Goal: Transaction & Acquisition: Purchase product/service

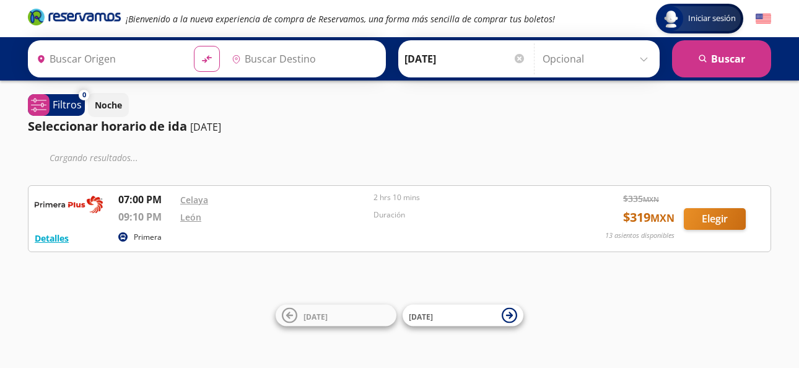
type input "[GEOGRAPHIC_DATA], [GEOGRAPHIC_DATA]"
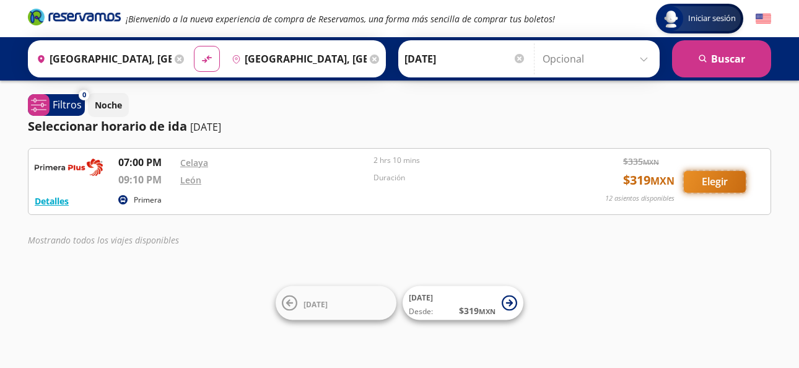
click at [708, 179] on button "Elegir" at bounding box center [715, 182] width 62 height 22
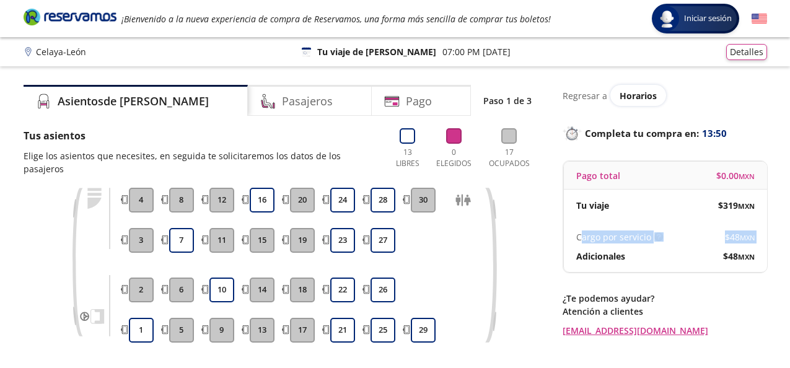
drag, startPoint x: 581, startPoint y: 234, endPoint x: 568, endPoint y: 260, distance: 29.1
click at [568, 260] on div "Cargo por servicio Esto nos permite seguir trabajando para ofrecerte la mayor c…" at bounding box center [665, 246] width 203 height 51
click at [340, 286] on button "22" at bounding box center [342, 290] width 25 height 25
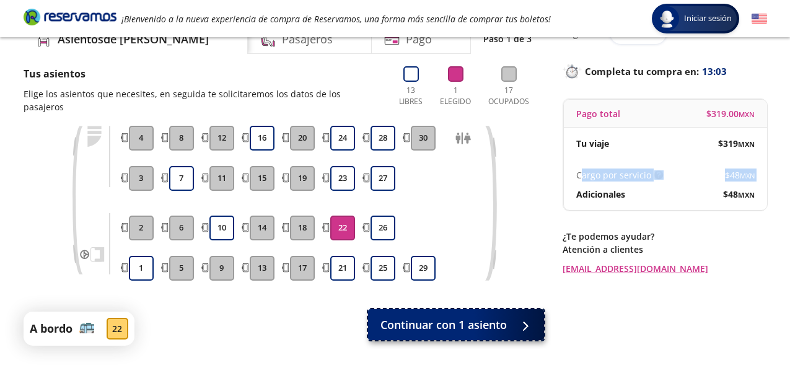
click at [460, 322] on span "Continuar con 1 asiento" at bounding box center [444, 325] width 126 height 17
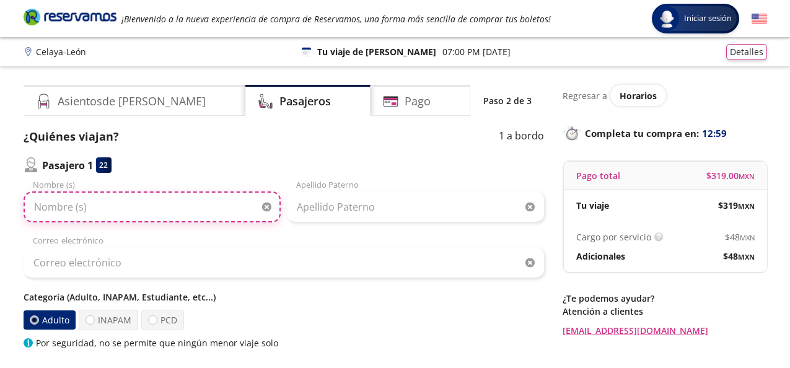
click at [43, 208] on input "Nombre (s)" at bounding box center [152, 206] width 257 height 31
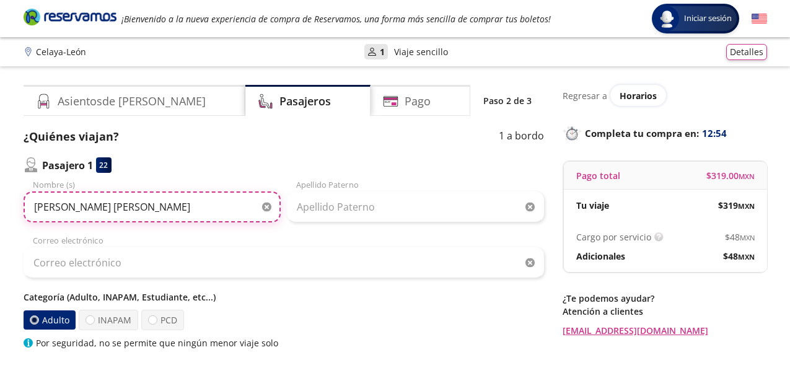
type input "[PERSON_NAME] [PERSON_NAME]"
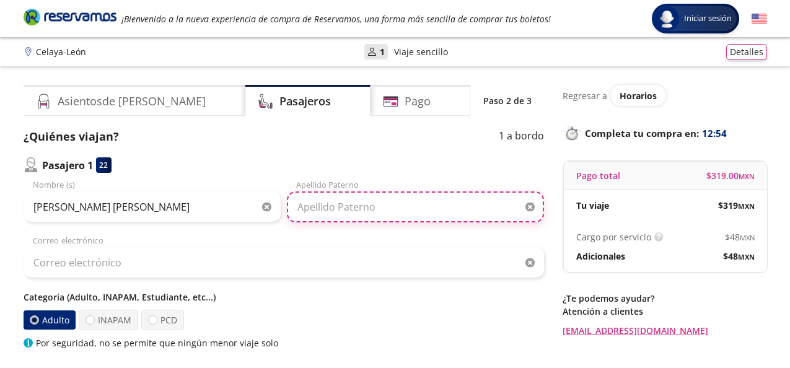
click at [306, 209] on input "Apellido Paterno" at bounding box center [415, 206] width 257 height 31
type input "[PERSON_NAME]"
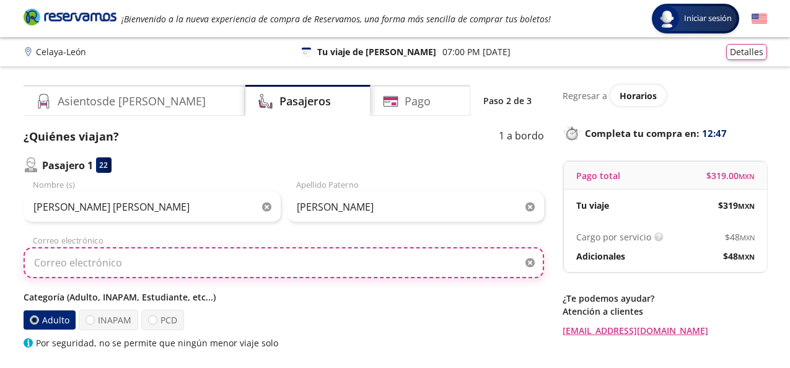
click at [56, 262] on input "Correo electrónico" at bounding box center [284, 262] width 521 height 31
type input "L"
click at [61, 262] on input "laureldesantiago" at bounding box center [284, 262] width 521 height 31
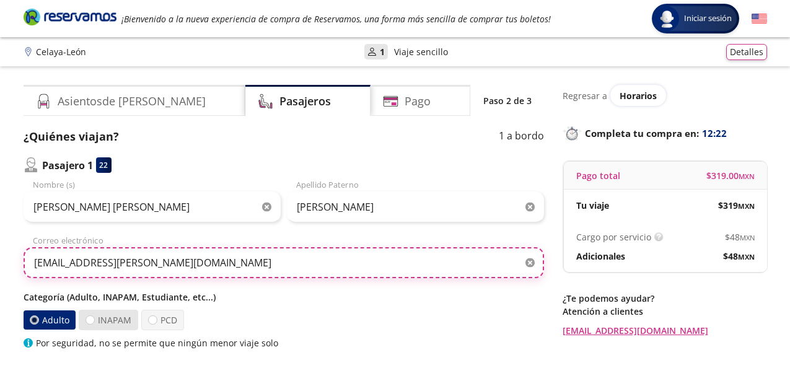
type input "[EMAIL_ADDRESS][PERSON_NAME][DOMAIN_NAME]"
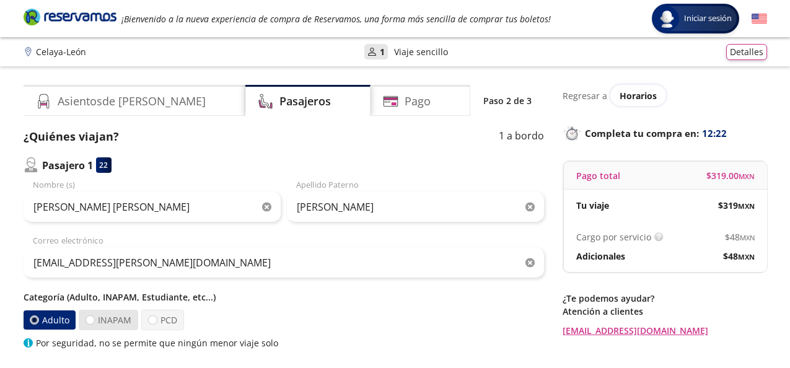
click at [117, 318] on label "INAPAM" at bounding box center [108, 320] width 59 height 20
click at [94, 318] on input "INAPAM" at bounding box center [90, 320] width 8 height 8
radio input "true"
radio input "false"
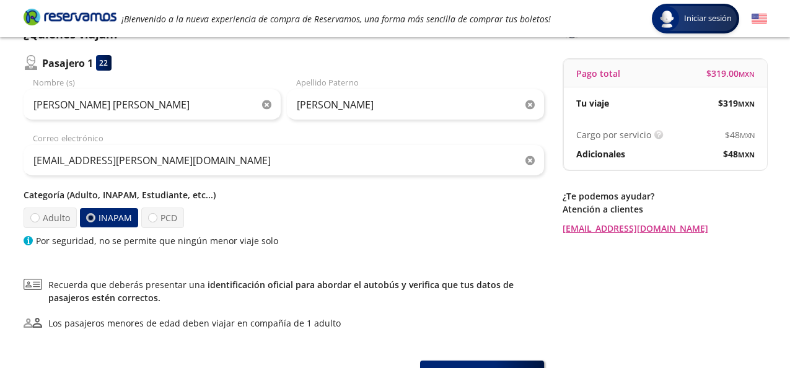
scroll to position [124, 0]
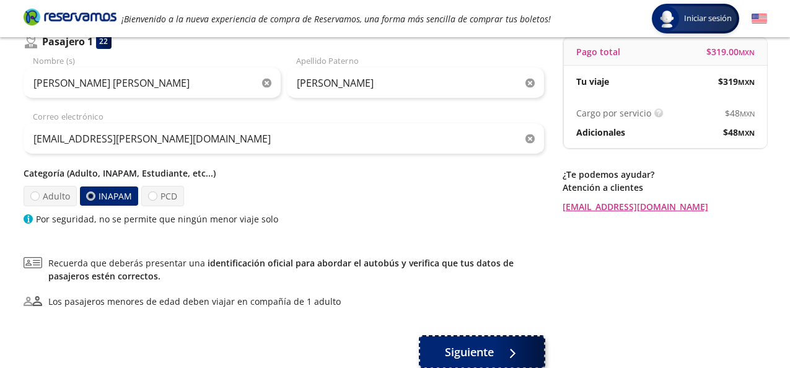
click at [511, 352] on div at bounding box center [511, 352] width 0 height 0
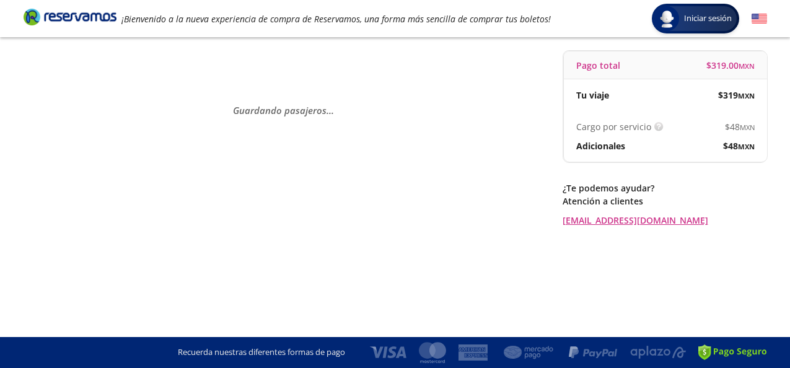
scroll to position [0, 0]
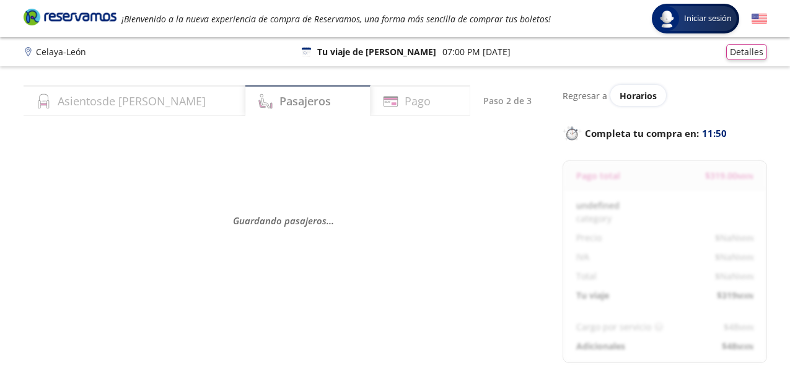
select select "MX"
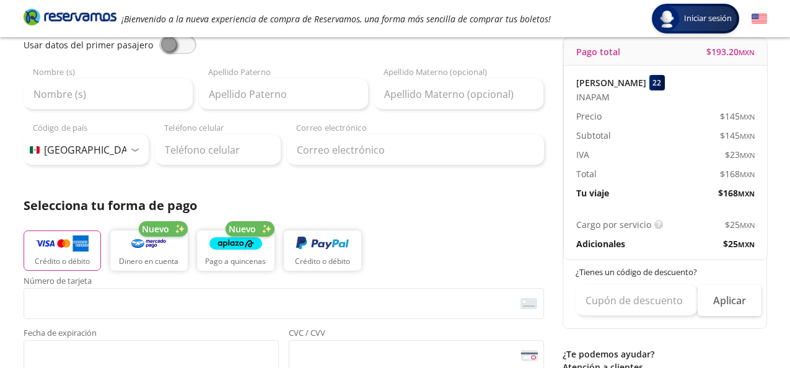
scroll to position [186, 0]
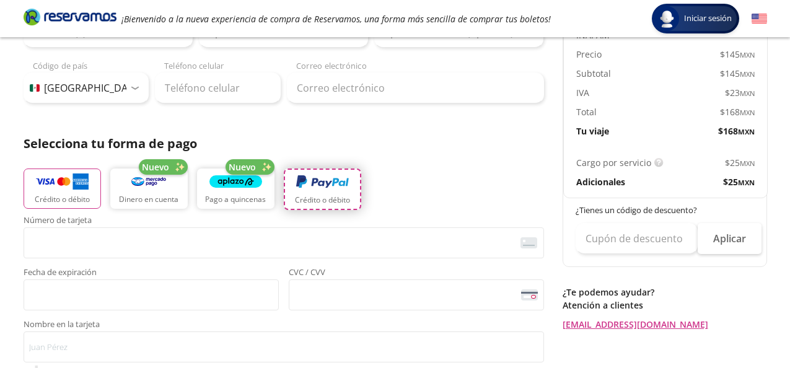
click at [326, 185] on img "button" at bounding box center [322, 182] width 53 height 19
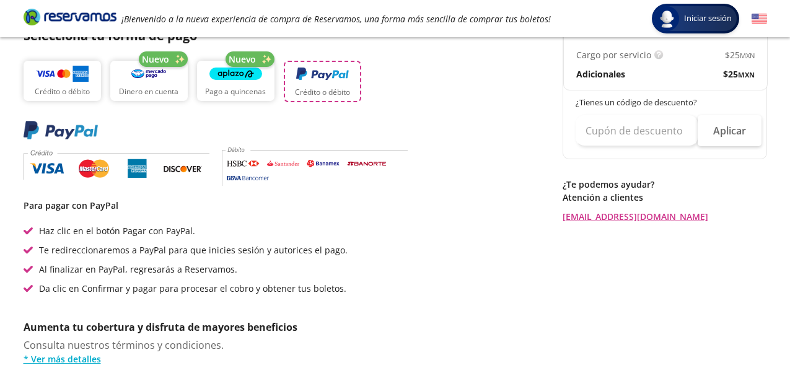
scroll to position [310, 0]
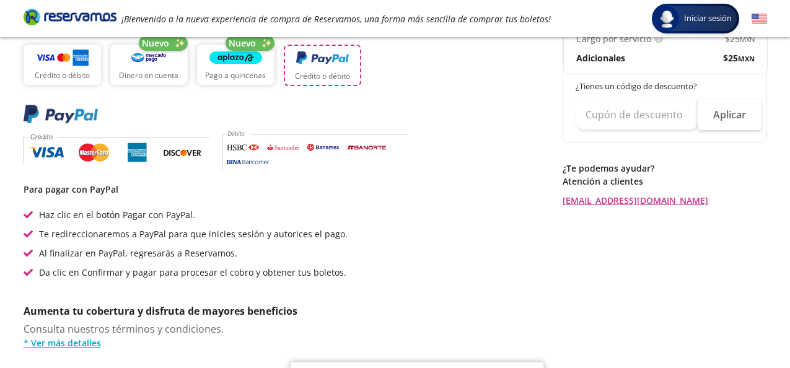
click at [320, 66] on img "button" at bounding box center [322, 58] width 53 height 19
click at [322, 55] on img "button" at bounding box center [322, 58] width 53 height 19
click at [325, 64] on img "button" at bounding box center [322, 58] width 53 height 19
click at [59, 64] on img "button" at bounding box center [62, 58] width 53 height 19
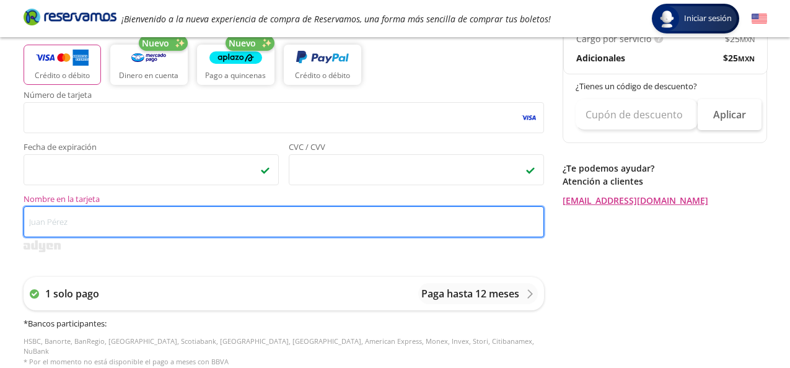
click at [41, 220] on input "Nombre en la tarjeta" at bounding box center [284, 221] width 521 height 31
type input "n"
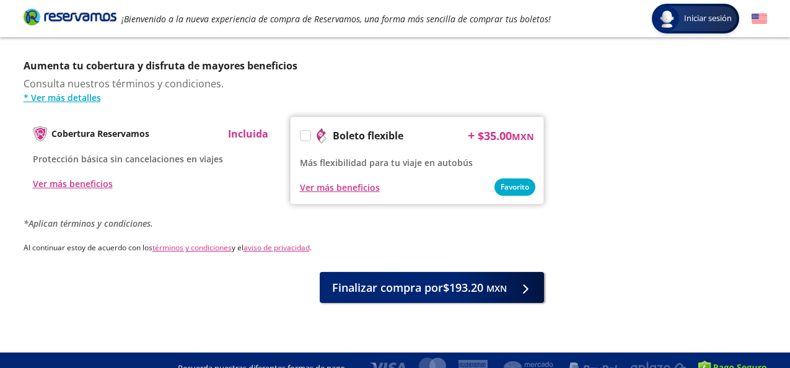
scroll to position [649, 0]
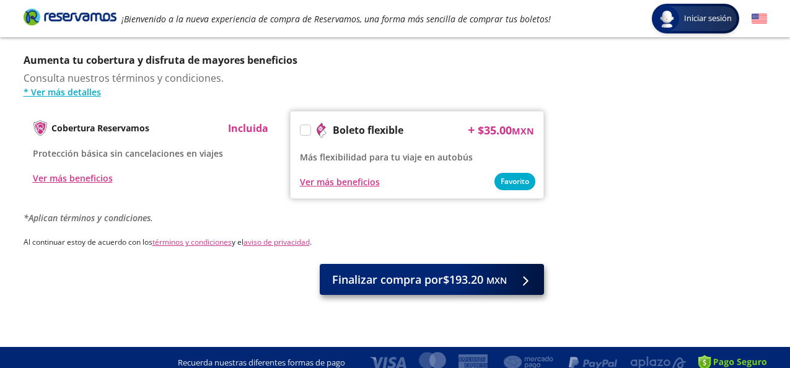
type input "[PERSON_NAME]"
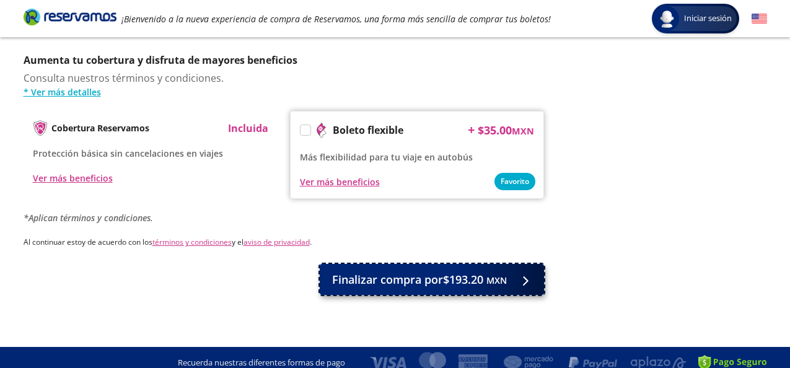
click at [467, 271] on span "Finalizar compra por $193.20 MXN" at bounding box center [419, 279] width 175 height 17
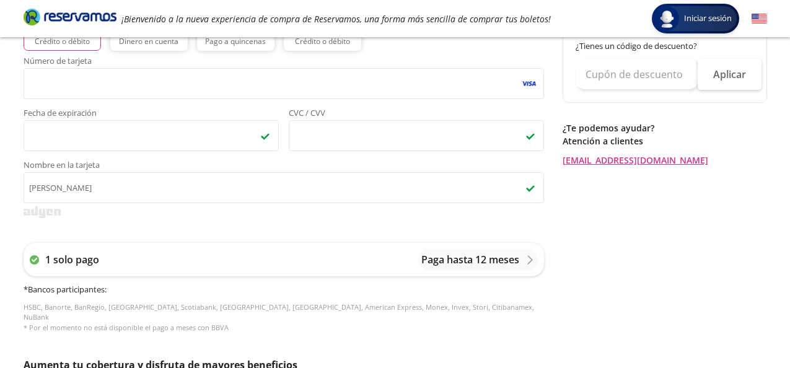
scroll to position [324, 0]
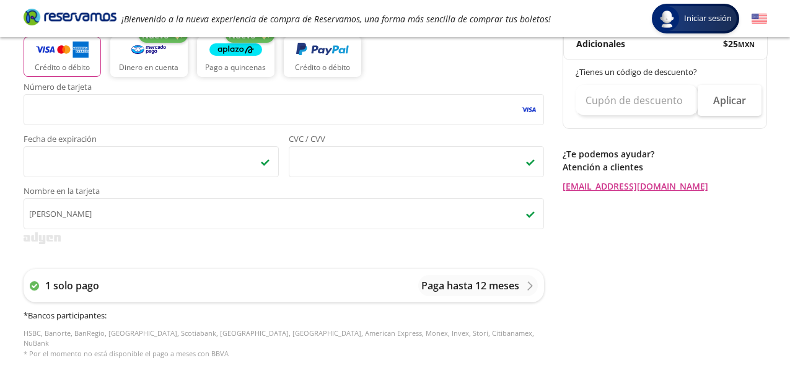
drag, startPoint x: 60, startPoint y: 237, endPoint x: 67, endPoint y: 245, distance: 10.6
click at [60, 237] on img at bounding box center [42, 238] width 37 height 12
click at [99, 267] on div "1 solo pago Paga hasta 12 meses * Bancos participantes : HSBC, Banorte, BanRegi…" at bounding box center [284, 314] width 521 height 115
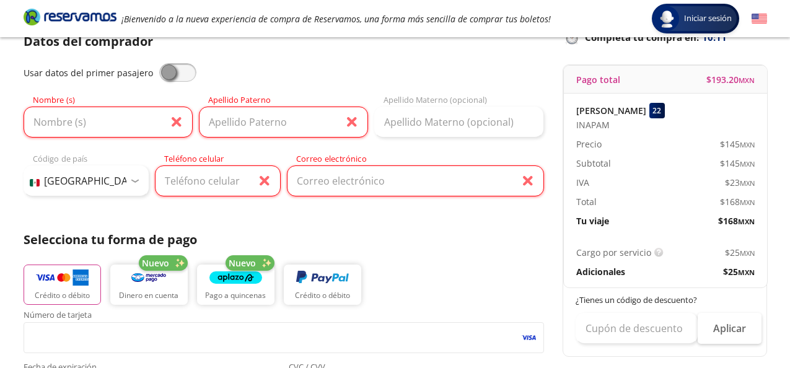
scroll to position [76, 0]
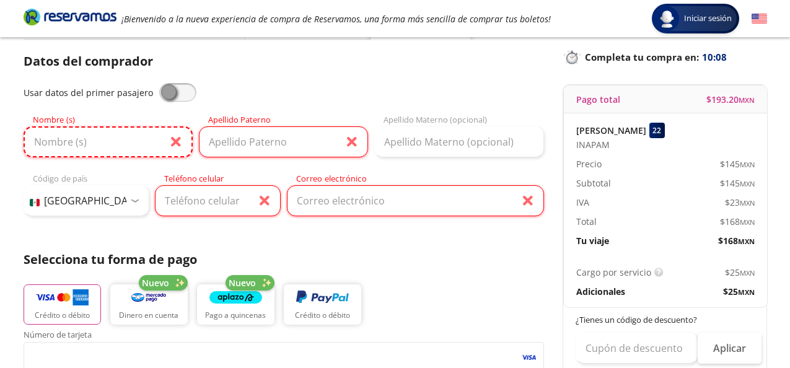
click at [72, 142] on input "Nombre (s)" at bounding box center [108, 141] width 169 height 31
type input "n"
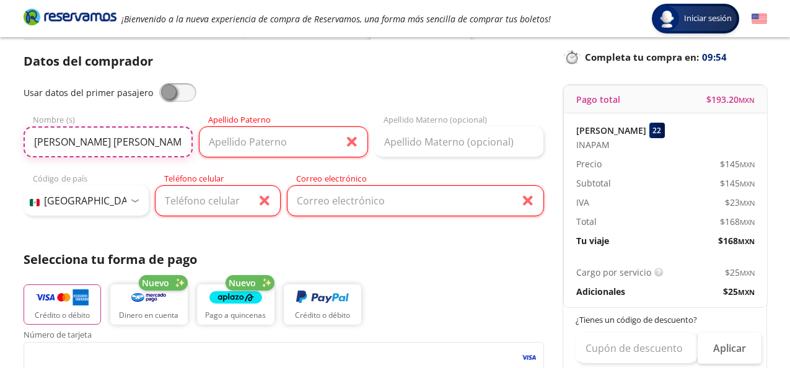
type input "[PERSON_NAME] [PERSON_NAME]"
click at [236, 136] on input "Apellido Paterno" at bounding box center [283, 141] width 169 height 31
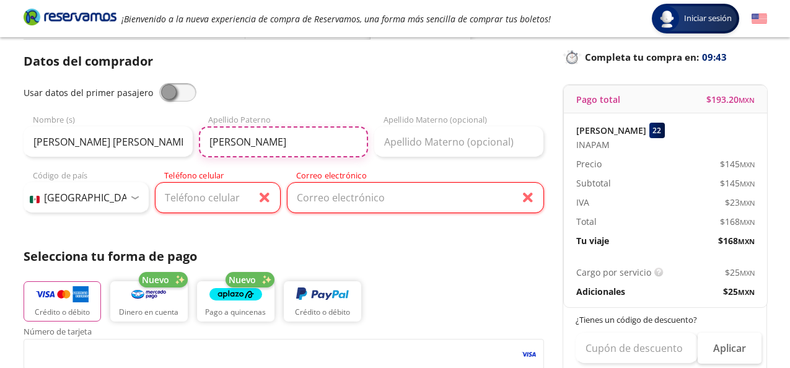
type input "[PERSON_NAME]"
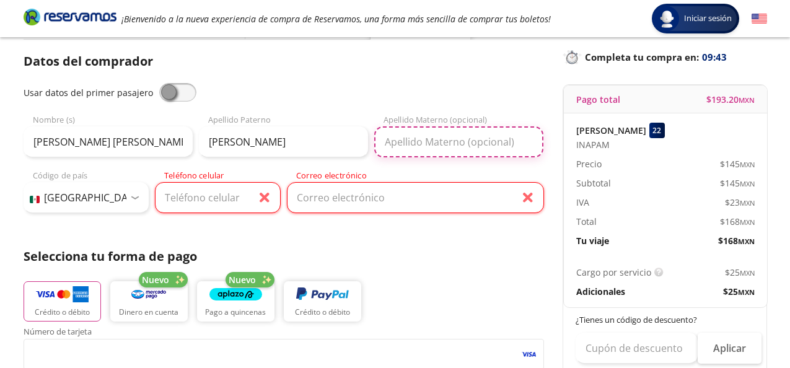
click at [384, 147] on input "Apellido Materno (opcional)" at bounding box center [458, 141] width 169 height 31
type input "[PERSON_NAME]"
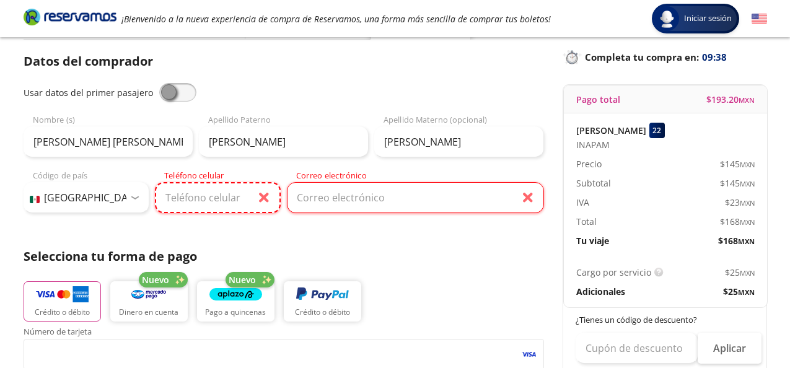
click at [179, 200] on input "Teléfono celular" at bounding box center [218, 197] width 126 height 31
type input "461 147 7504"
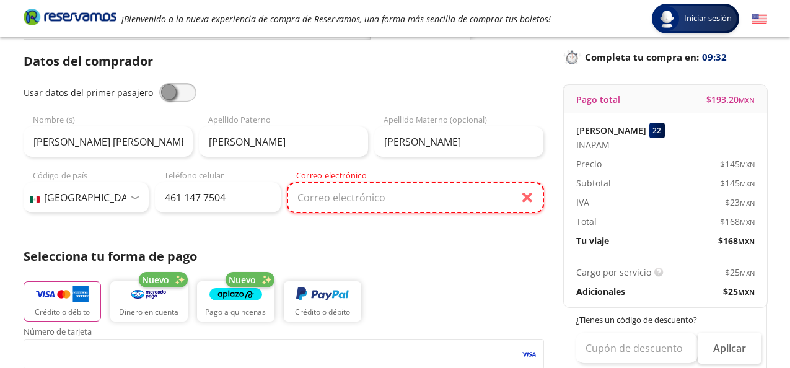
click at [314, 204] on input "Correo electrónico" at bounding box center [415, 197] width 257 height 31
type input "[EMAIL_ADDRESS][PERSON_NAME][DOMAIN_NAME]"
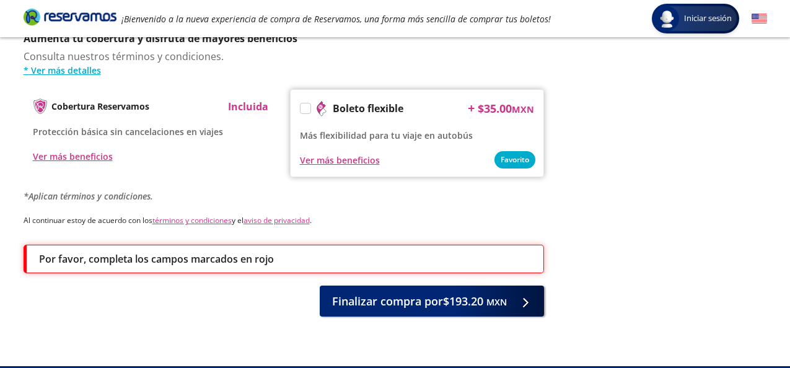
scroll to position [690, 0]
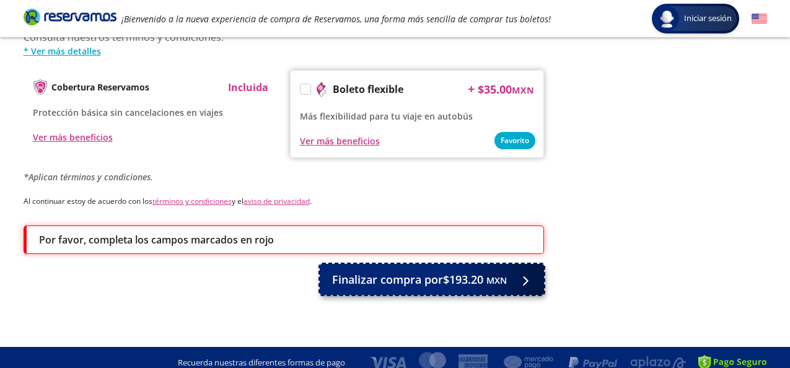
click at [433, 271] on span "Finalizar compra por $193.20 MXN" at bounding box center [419, 279] width 175 height 17
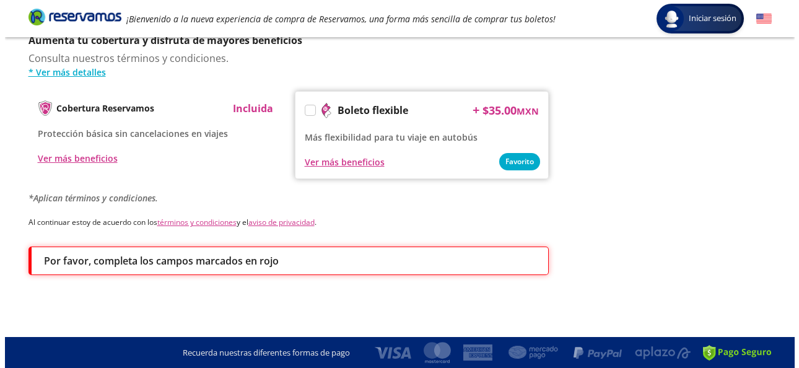
scroll to position [0, 0]
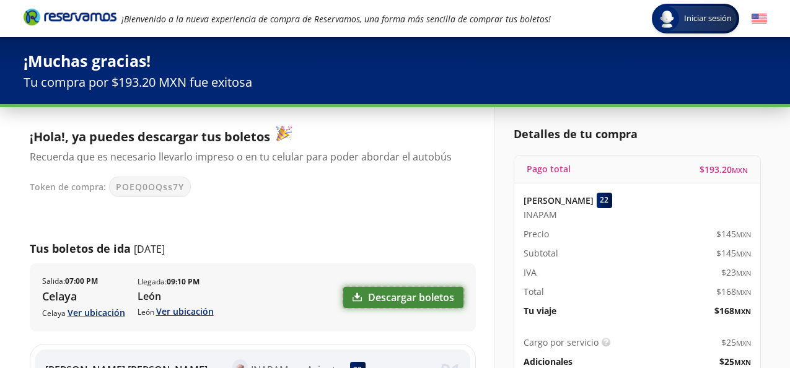
click at [423, 293] on link "Descargar boletos" at bounding box center [403, 297] width 120 height 21
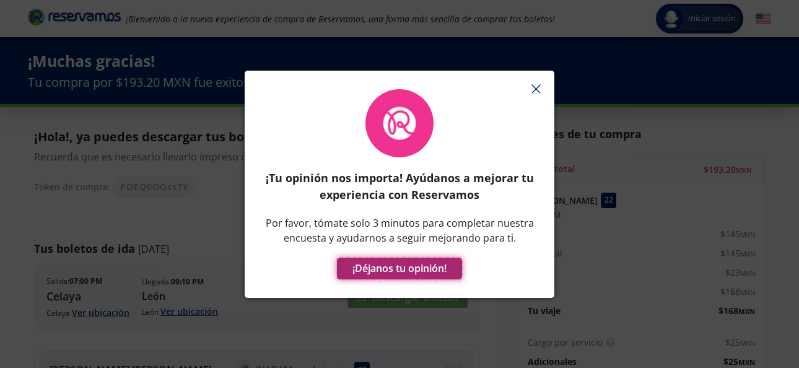
click at [408, 266] on button "¡Déjanos tu opinión!" at bounding box center [399, 269] width 125 height 22
